Goal: Information Seeking & Learning: Compare options

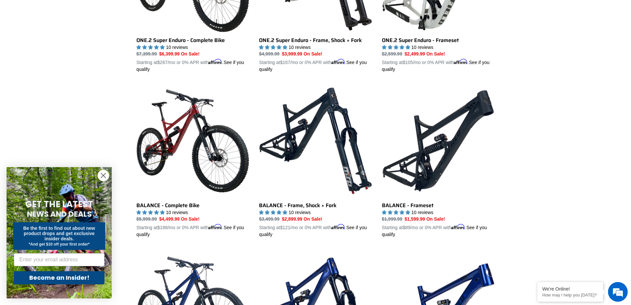
scroll to position [604, 0]
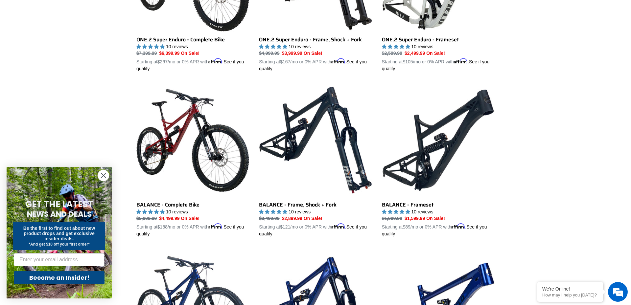
click at [103, 174] on circle "Close dialog" at bounding box center [103, 175] width 11 height 11
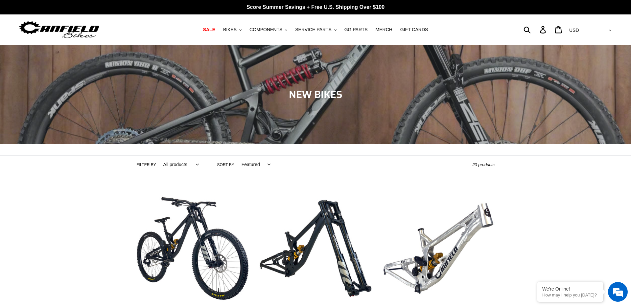
scroll to position [0, 0]
click at [236, 30] on span "BIKES" at bounding box center [229, 30] width 13 height 6
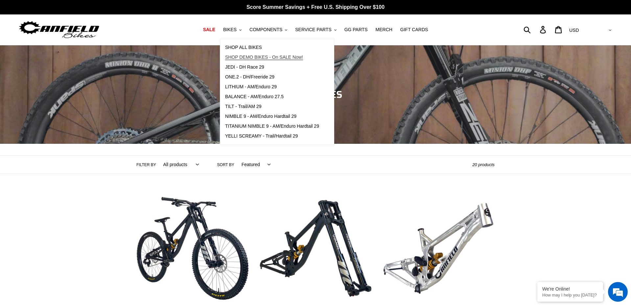
click at [252, 55] on span "SHOP DEMO BIKES - On SALE Now!" at bounding box center [264, 58] width 78 height 6
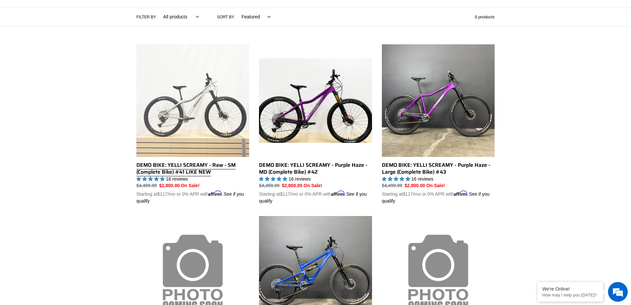
scroll to position [150, 0]
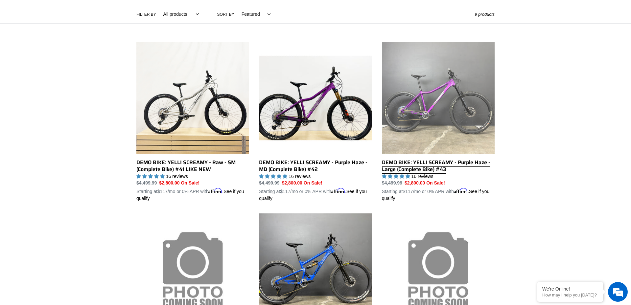
click at [437, 102] on link "DEMO BIKE: YELLI SCREAMY - Purple Haze - Large (Complete Bike) #43" at bounding box center [438, 122] width 113 height 161
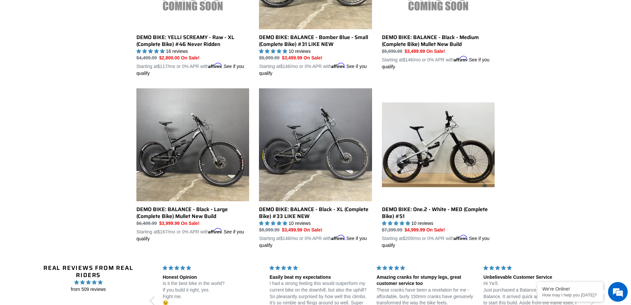
scroll to position [451, 0]
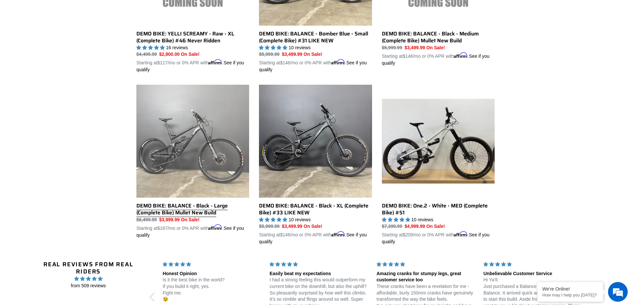
click at [212, 152] on link "DEMO BIKE: BALANCE - Black - Large (Complete Bike) Mullet New Build" at bounding box center [192, 162] width 113 height 154
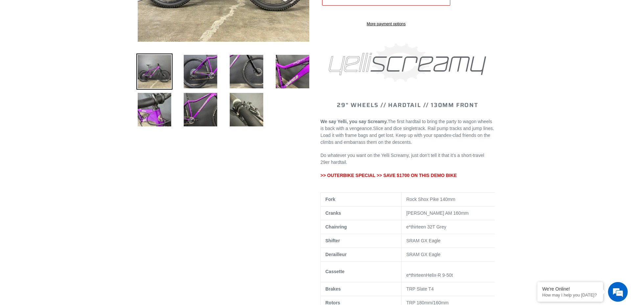
select select "highest-rating"
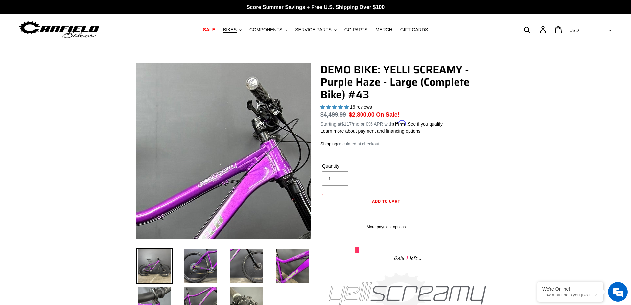
click at [235, 114] on img at bounding box center [190, 250] width 657 height 657
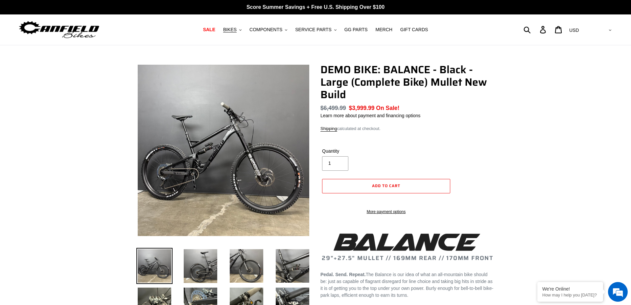
click at [212, 152] on img at bounding box center [223, 150] width 171 height 171
click at [218, 149] on img at bounding box center [237, 154] width 657 height 657
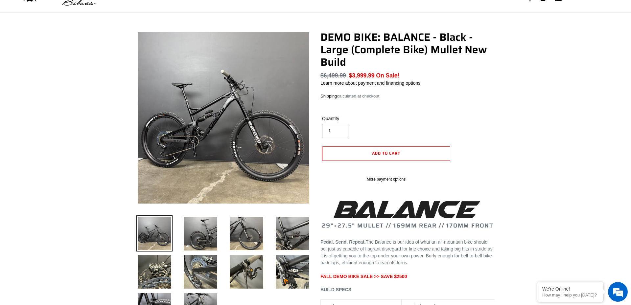
scroll to position [59, 0]
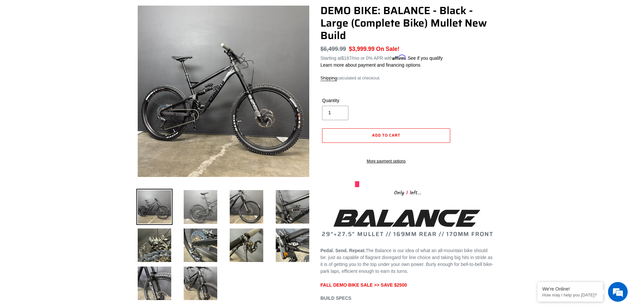
click at [202, 199] on img at bounding box center [200, 207] width 36 height 36
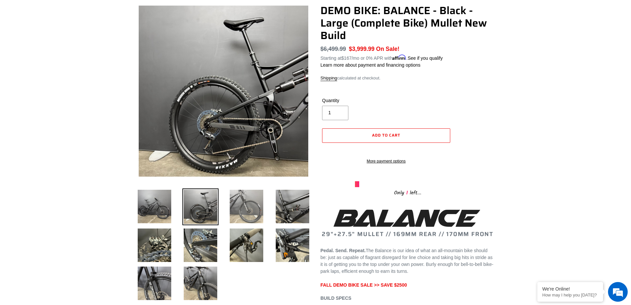
click at [233, 203] on img at bounding box center [246, 207] width 36 height 36
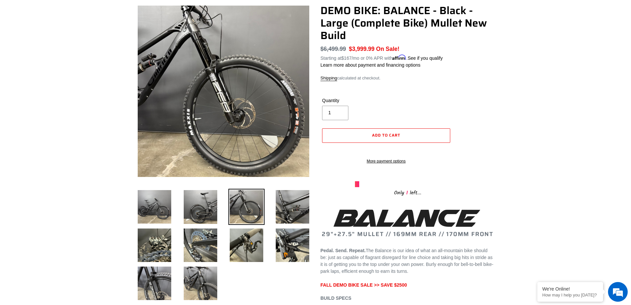
click at [265, 203] on li at bounding box center [287, 209] width 46 height 38
click at [285, 204] on img at bounding box center [292, 207] width 36 height 36
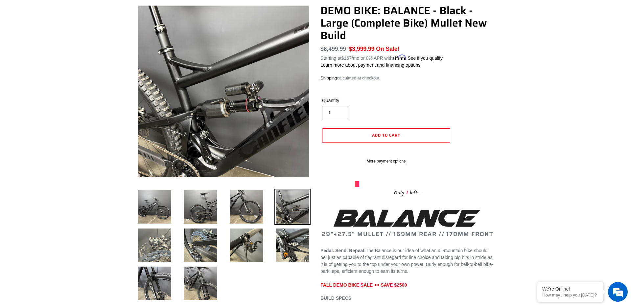
click at [167, 237] on img at bounding box center [154, 245] width 36 height 36
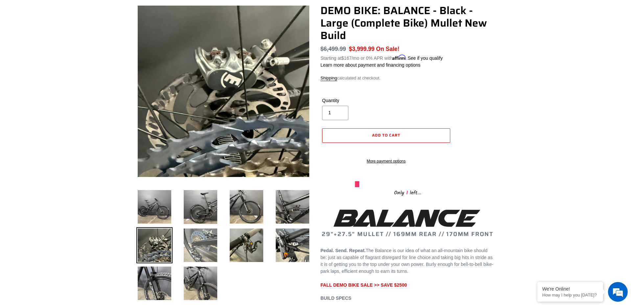
scroll to position [0, 0]
click at [195, 242] on img at bounding box center [200, 245] width 36 height 36
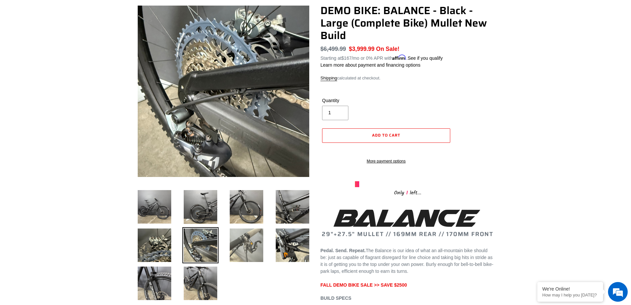
click at [247, 241] on img at bounding box center [246, 245] width 36 height 36
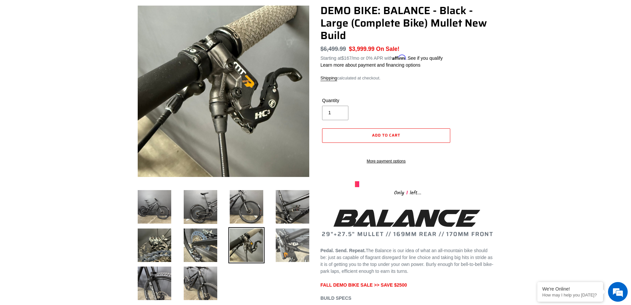
click at [286, 243] on img at bounding box center [292, 245] width 36 height 36
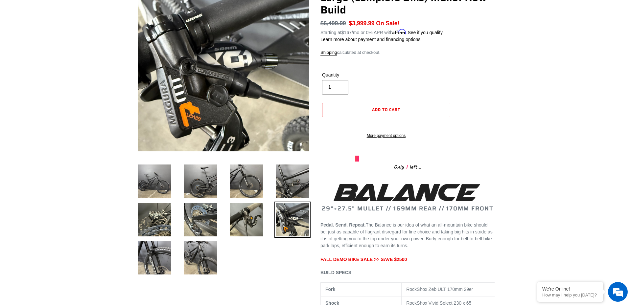
scroll to position [91, 0]
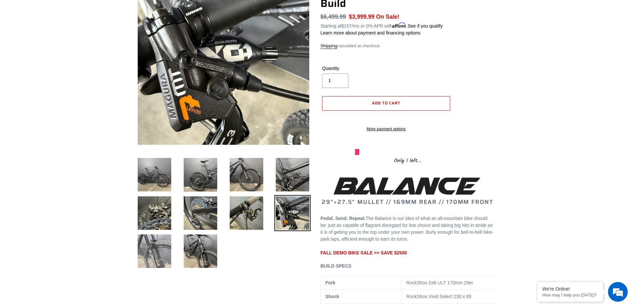
click at [147, 255] on img at bounding box center [154, 251] width 36 height 36
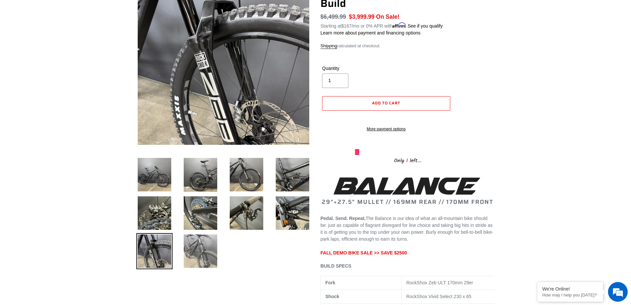
click at [191, 254] on img at bounding box center [200, 251] width 36 height 36
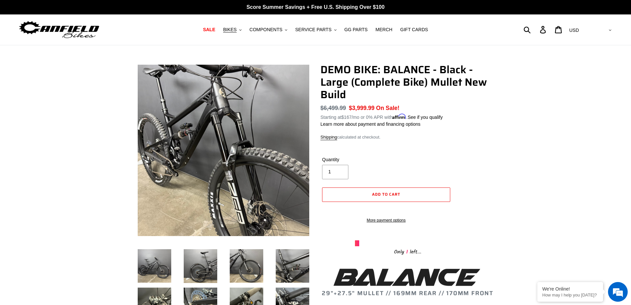
scroll to position [0, 0]
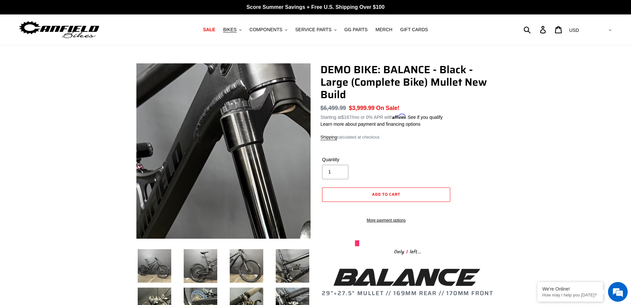
click at [207, 116] on img at bounding box center [270, 247] width 657 height 657
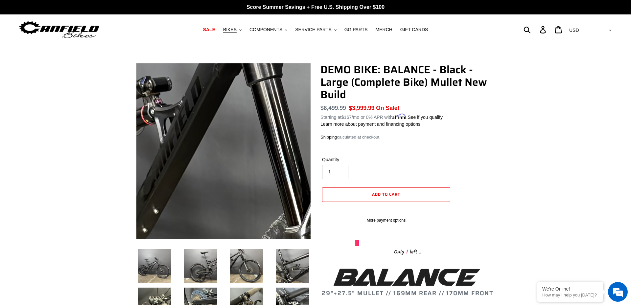
click at [199, 140] on img at bounding box center [289, 181] width 657 height 657
click at [199, 140] on img at bounding box center [289, 179] width 657 height 657
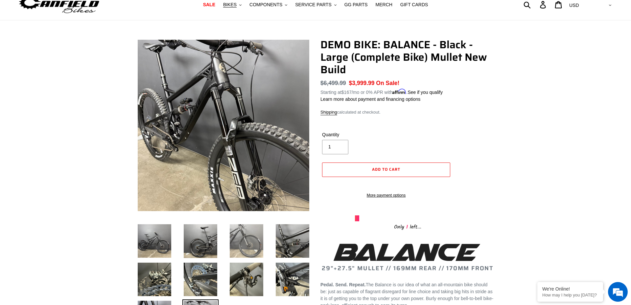
scroll to position [26, 0]
